Goal: Transaction & Acquisition: Subscribe to service/newsletter

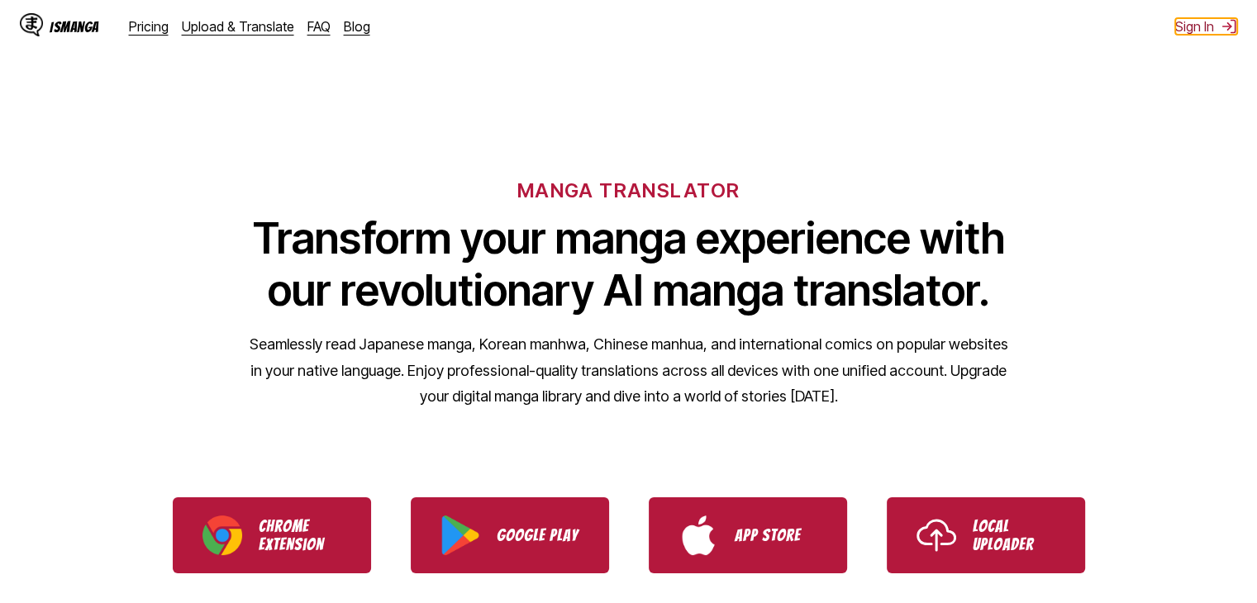
click at [1210, 29] on button "Sign In" at bounding box center [1206, 26] width 62 height 17
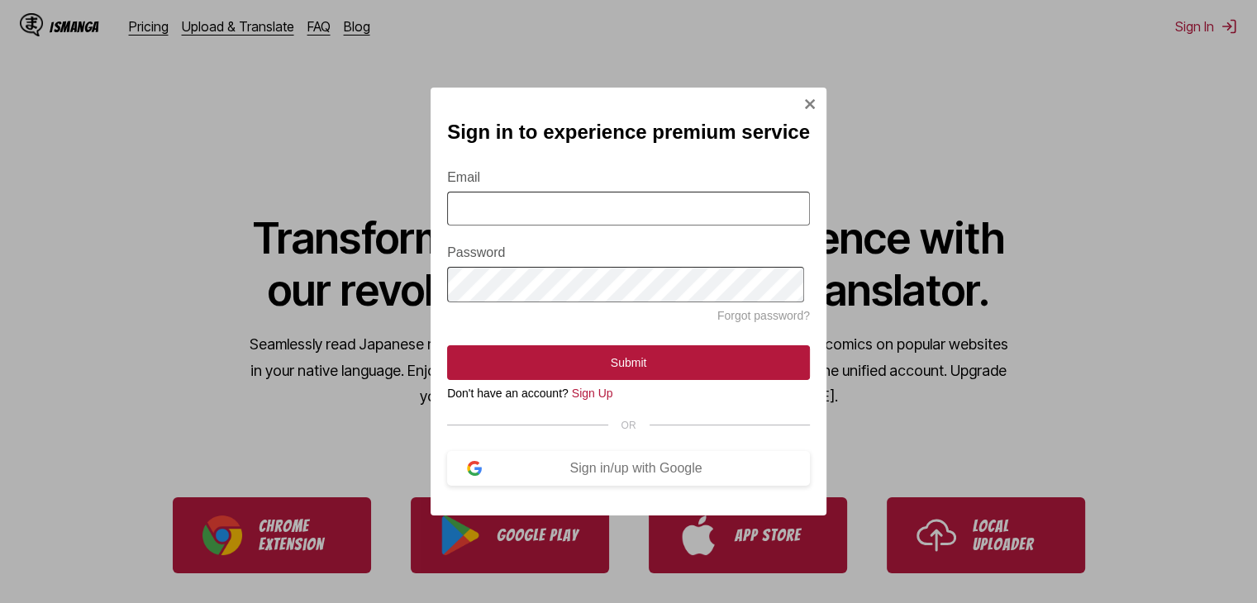
click at [520, 216] on input "Email" at bounding box center [628, 209] width 363 height 34
type input "**********"
click at [447, 345] on button "Submit" at bounding box center [628, 362] width 363 height 35
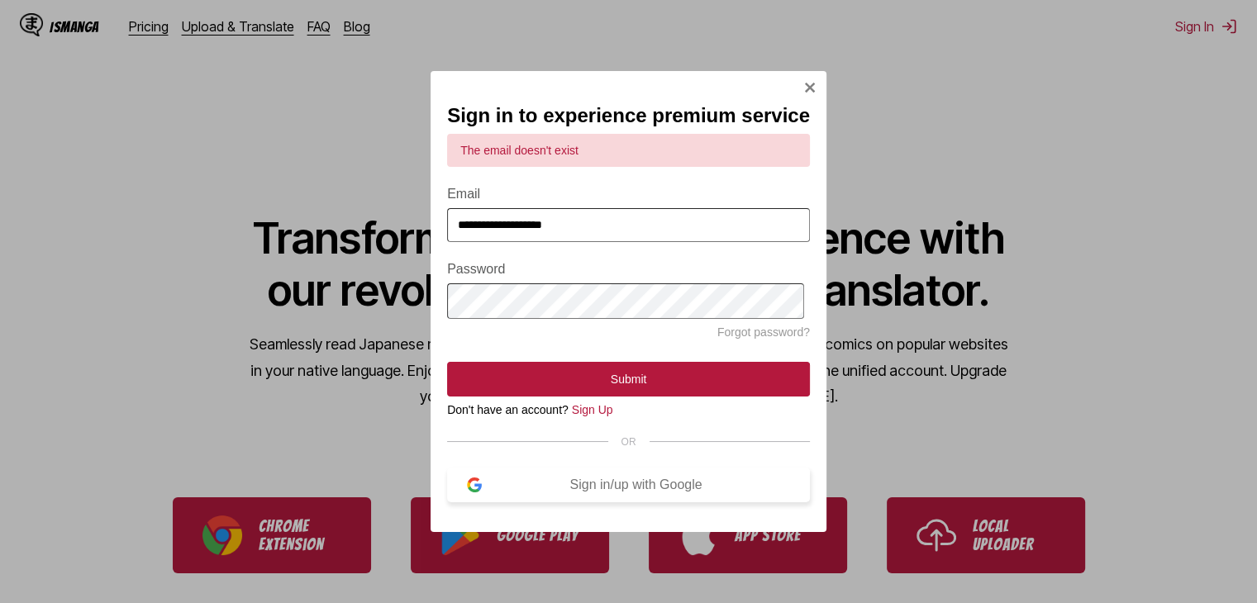
click at [480, 492] on img "Sign In Modal" at bounding box center [474, 485] width 15 height 15
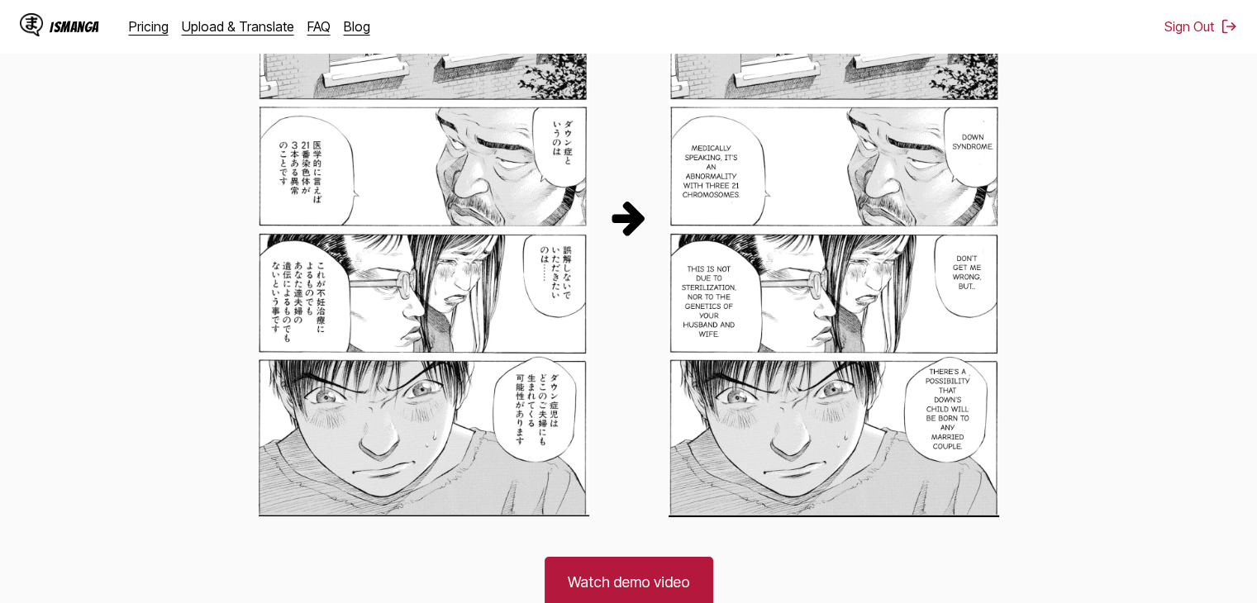
scroll to position [826, 0]
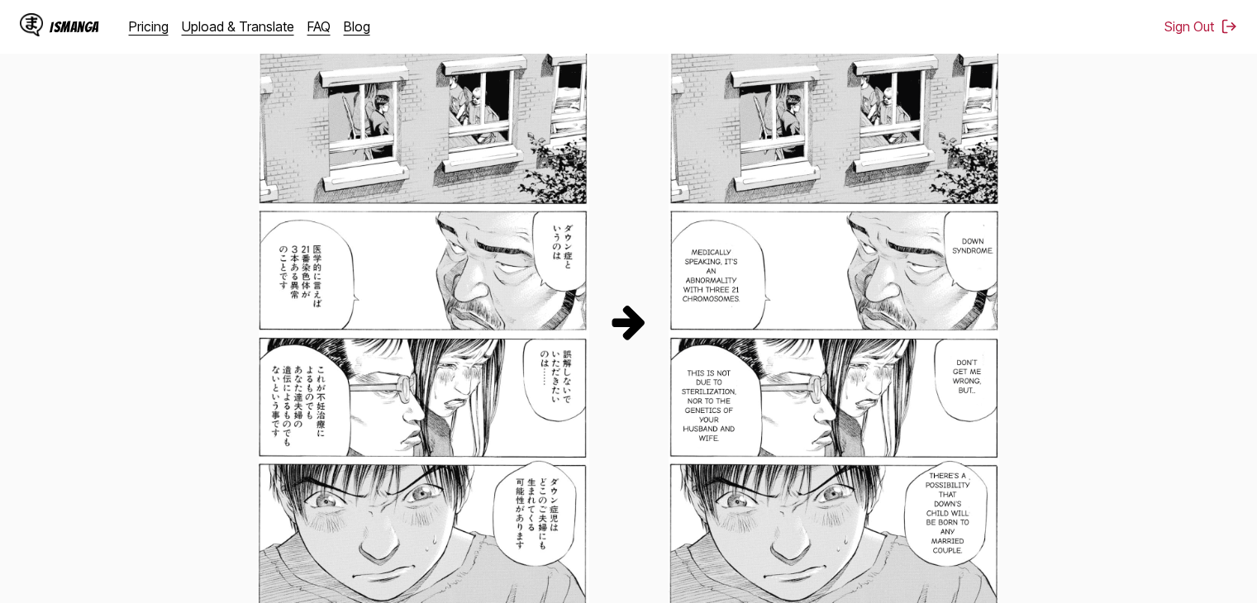
click at [631, 325] on img at bounding box center [629, 322] width 40 height 40
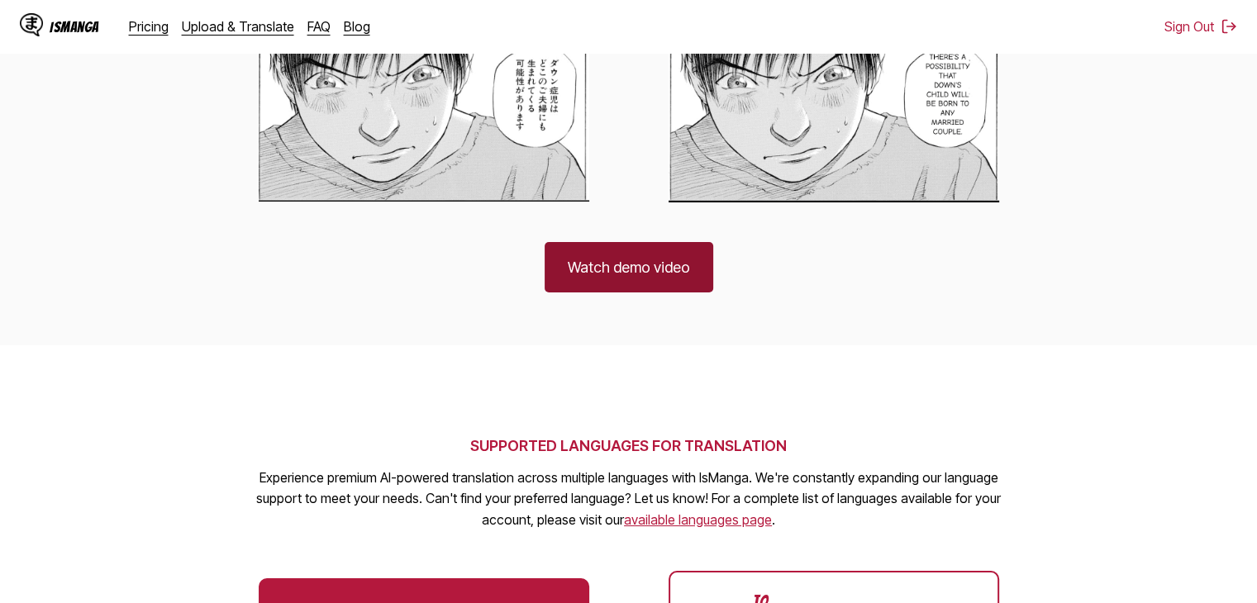
scroll to position [1239, 0]
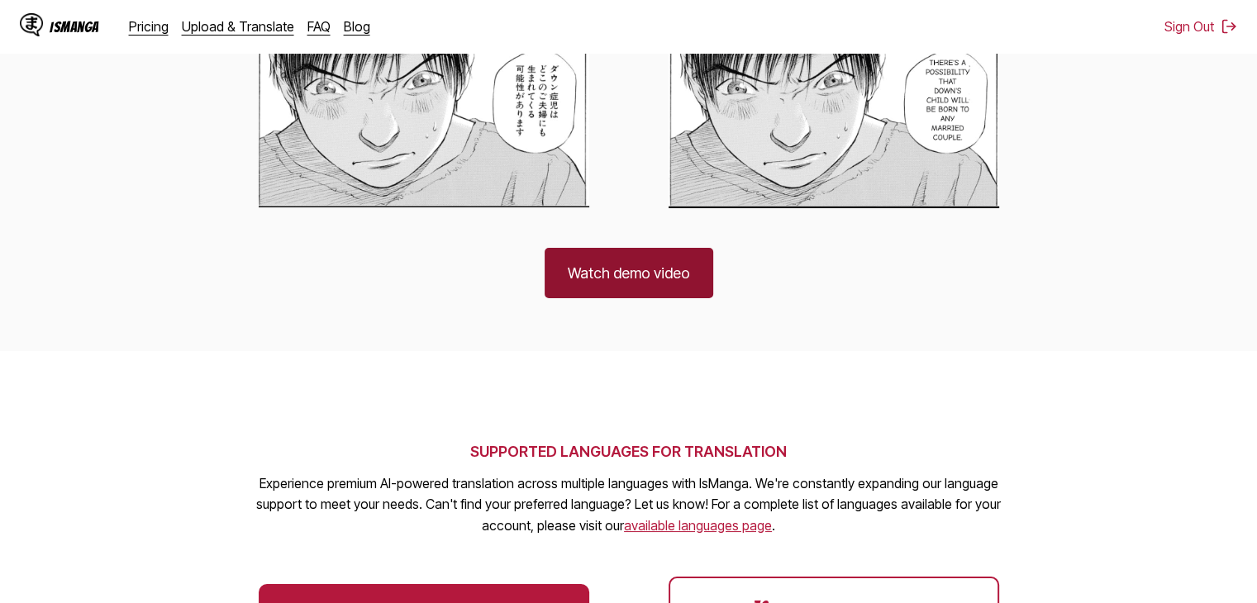
click at [655, 283] on link "Watch demo video" at bounding box center [628, 273] width 169 height 50
